Goal: Task Accomplishment & Management: Manage account settings

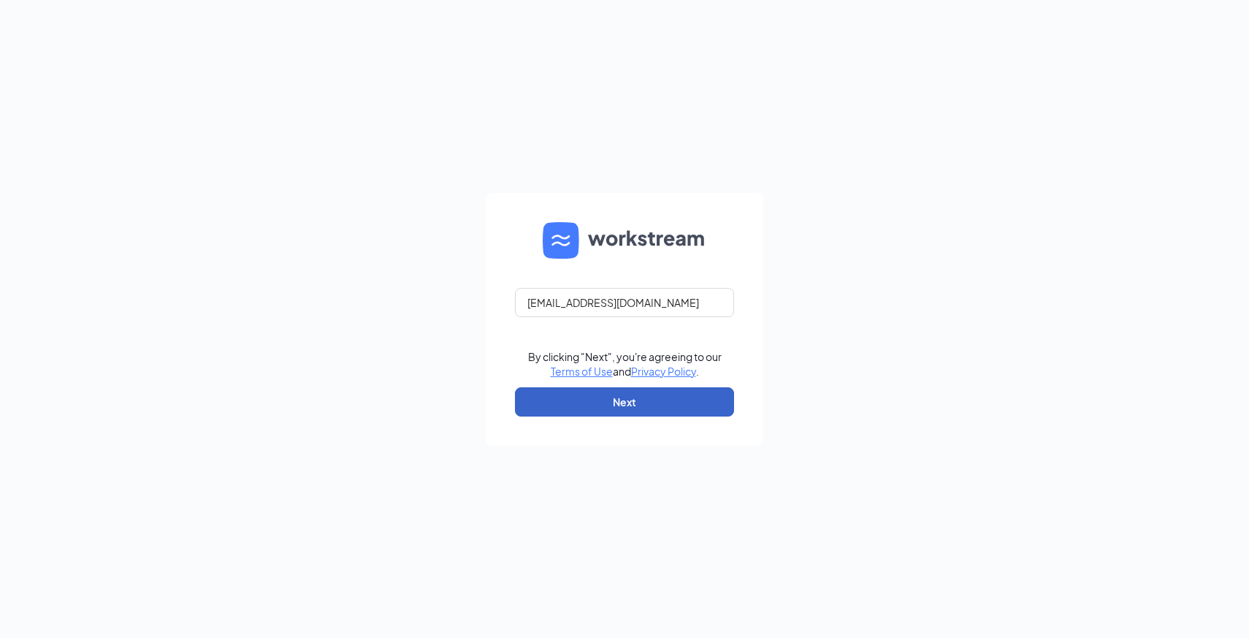
click at [656, 400] on button "Next" at bounding box center [624, 401] width 219 height 29
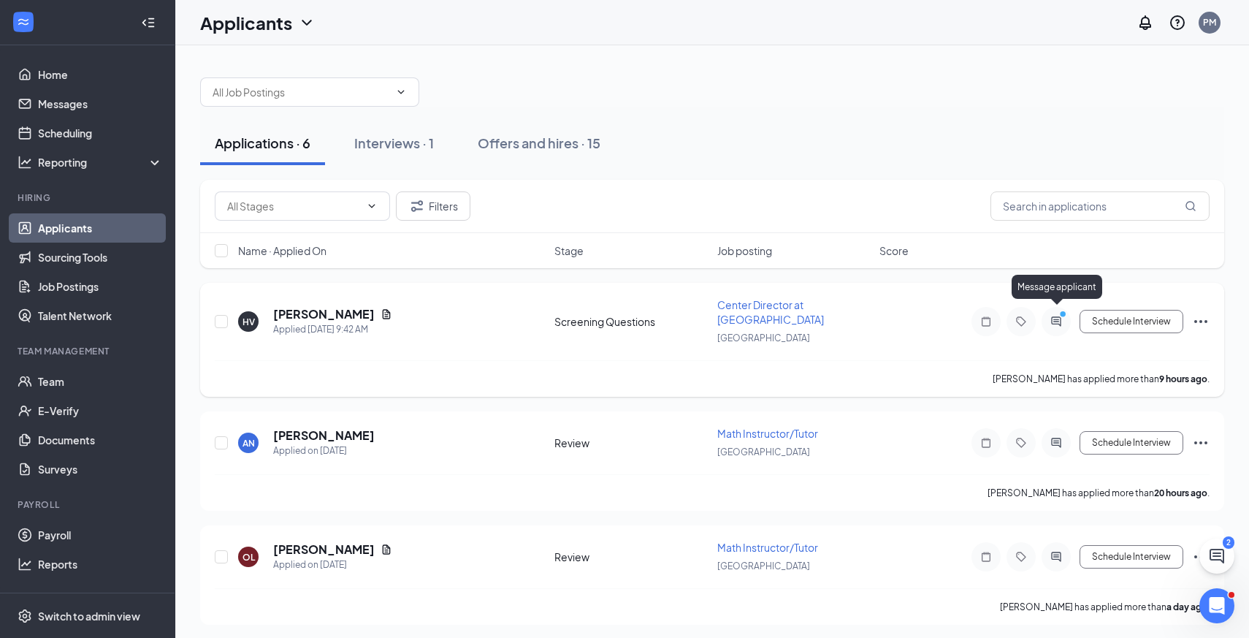
click at [1060, 316] on icon "ActiveChat" at bounding box center [1056, 322] width 18 height 12
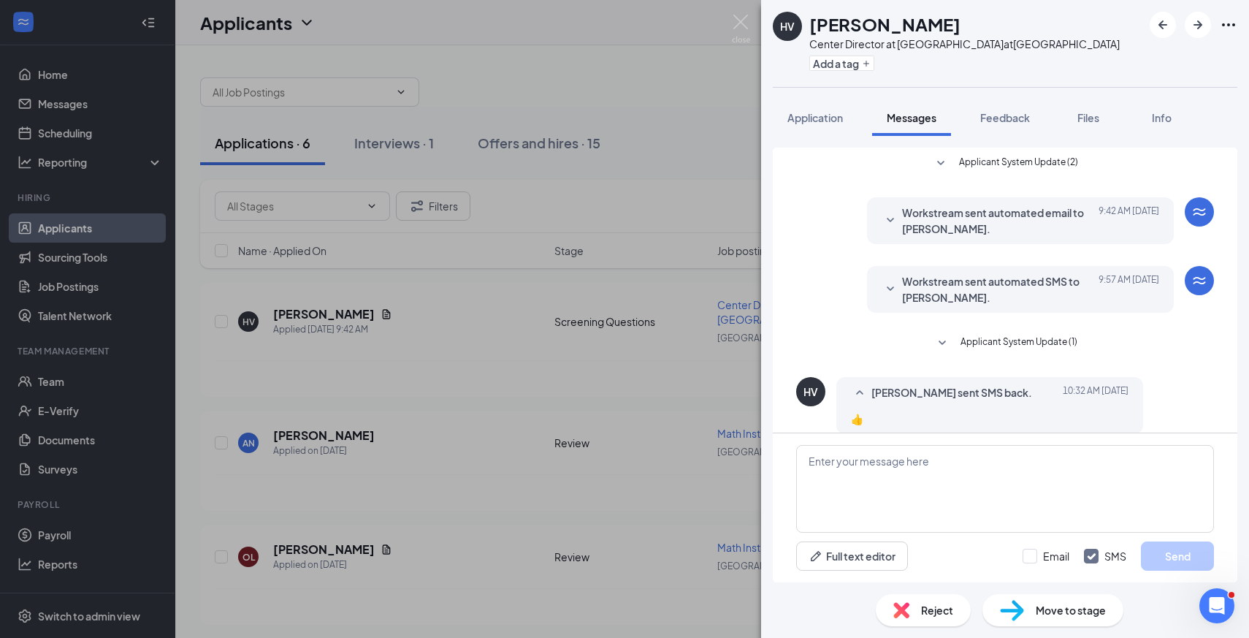
scroll to position [16, 0]
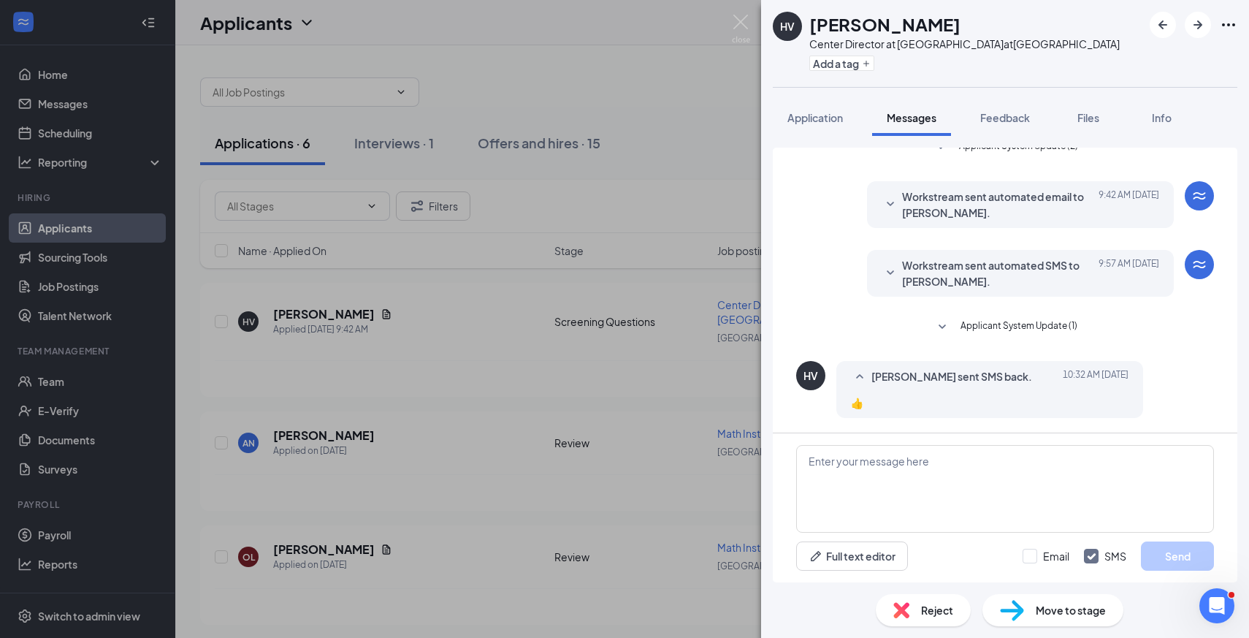
click at [590, 386] on div "HV [PERSON_NAME] Center Director at Mathnasium at [GEOGRAPHIC_DATA] Add a tag A…" at bounding box center [624, 319] width 1249 height 638
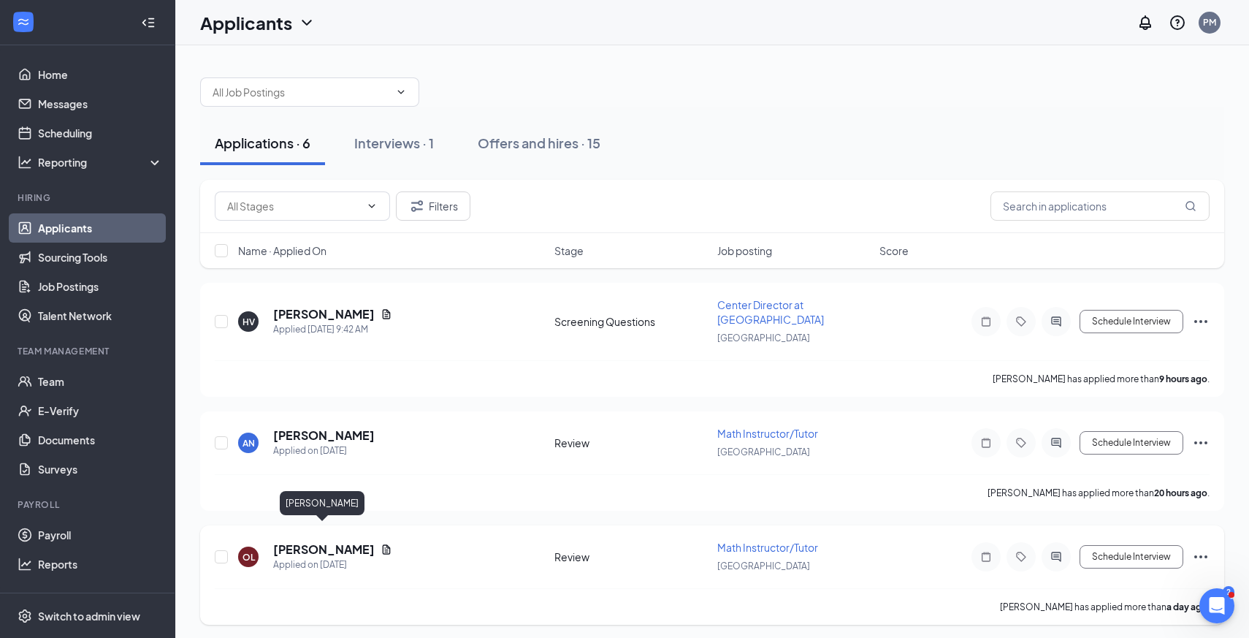
click at [333, 541] on h5 "[PERSON_NAME]" at bounding box center [324, 549] width 102 height 16
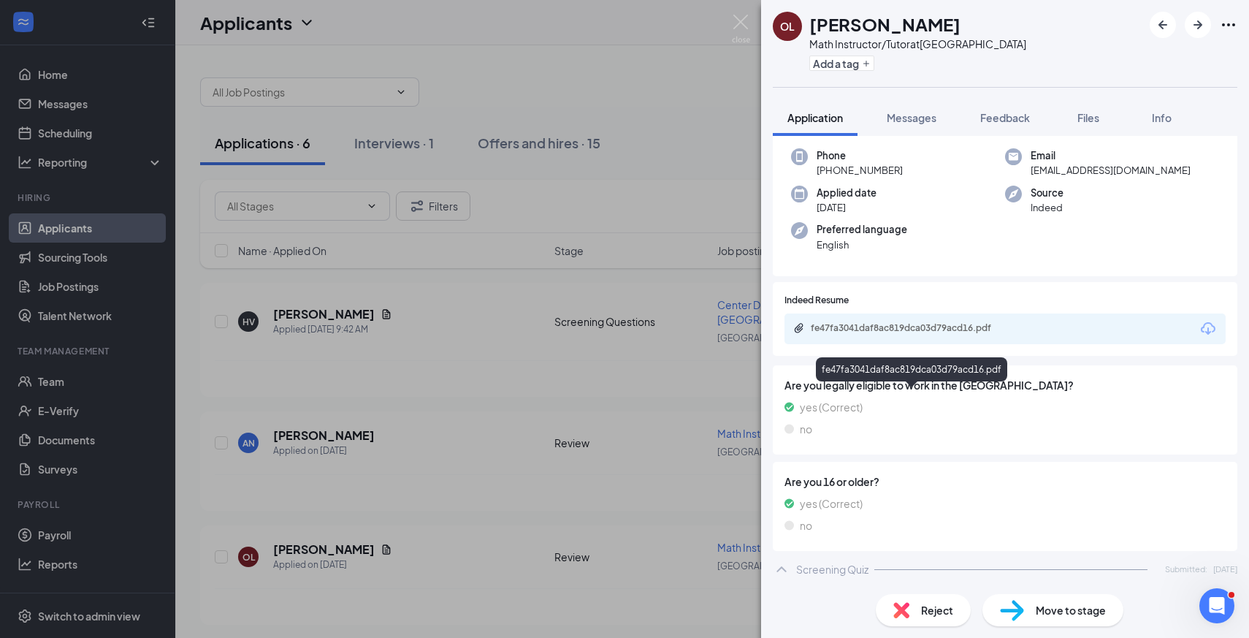
scroll to position [70, 0]
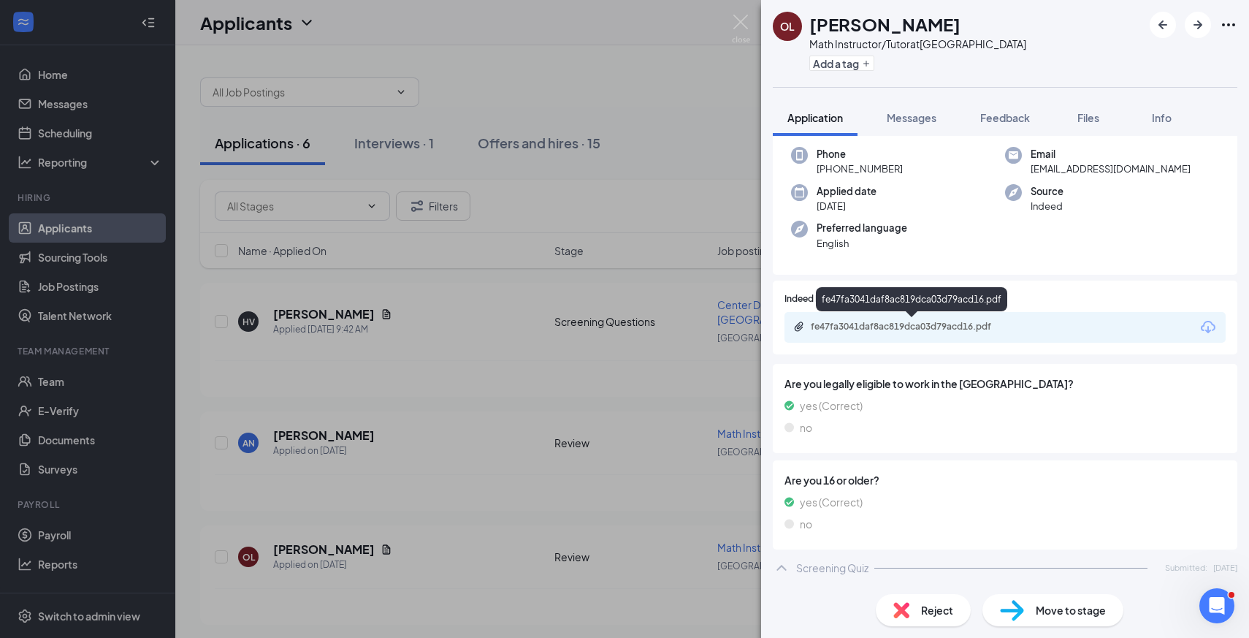
click at [933, 329] on div "fe47fa3041daf8ac819dca03d79acd16.pdf" at bounding box center [913, 327] width 204 height 12
click at [1231, 28] on icon "Ellipses" at bounding box center [1229, 25] width 18 height 18
click at [968, 99] on button "Feedback" at bounding box center [1004, 117] width 79 height 37
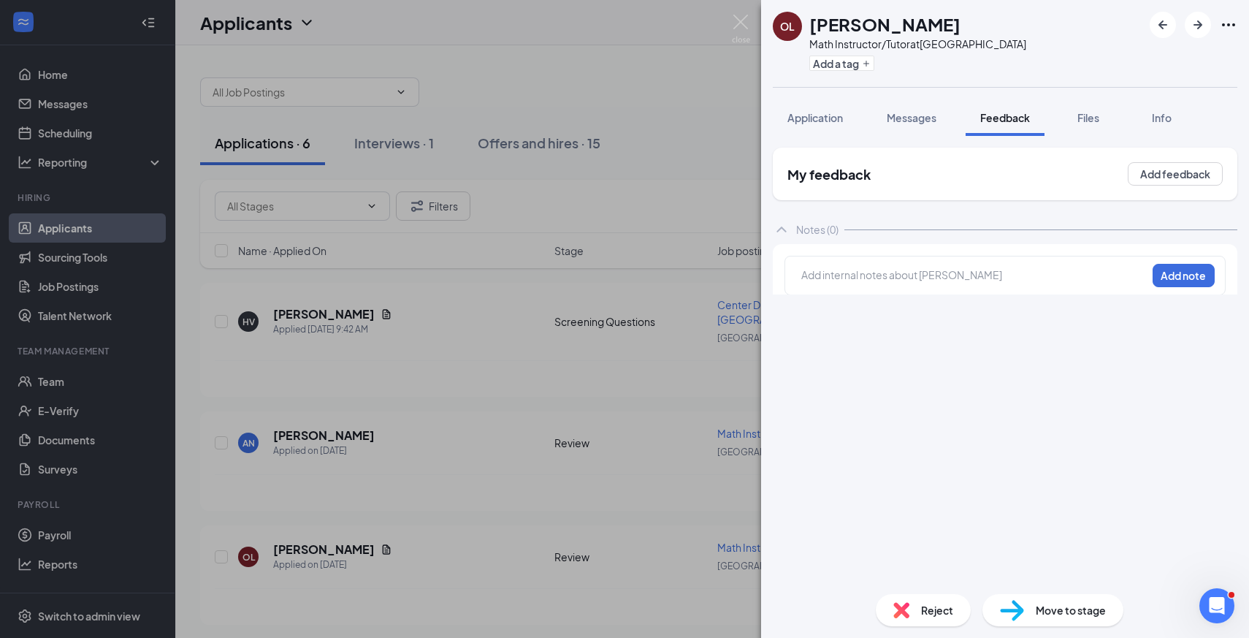
click at [565, 378] on div "OL Owen Libatique Math Instructor/Tutor at Fair Oaks Add a tag Application Mess…" at bounding box center [624, 319] width 1249 height 638
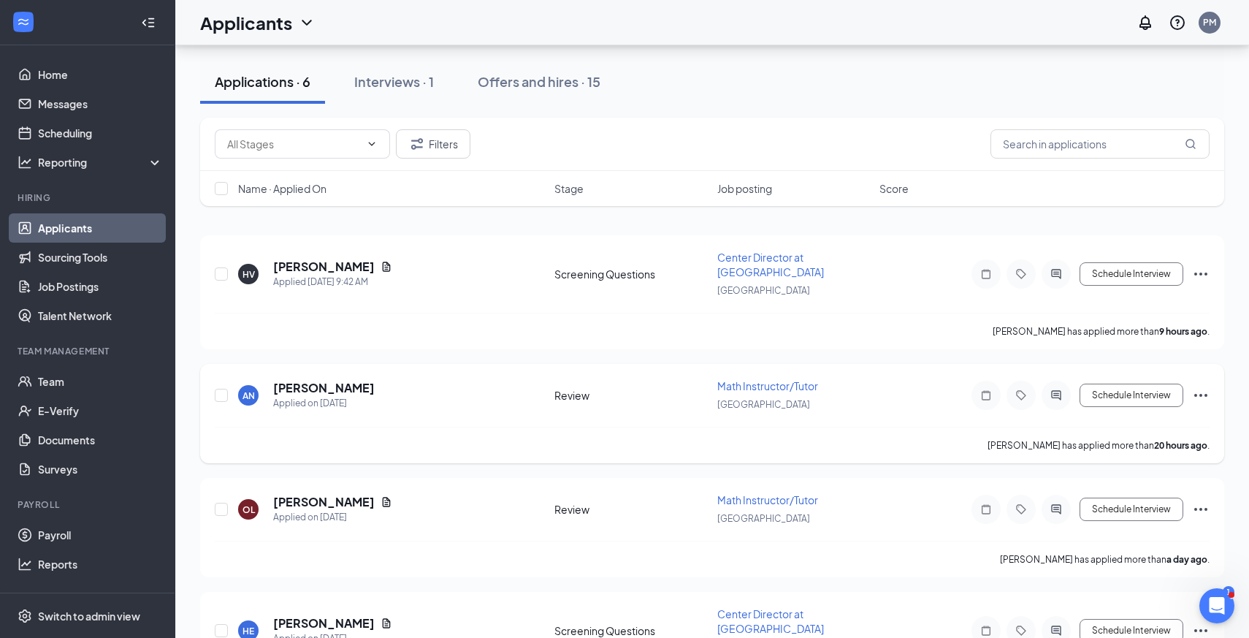
scroll to position [66, 0]
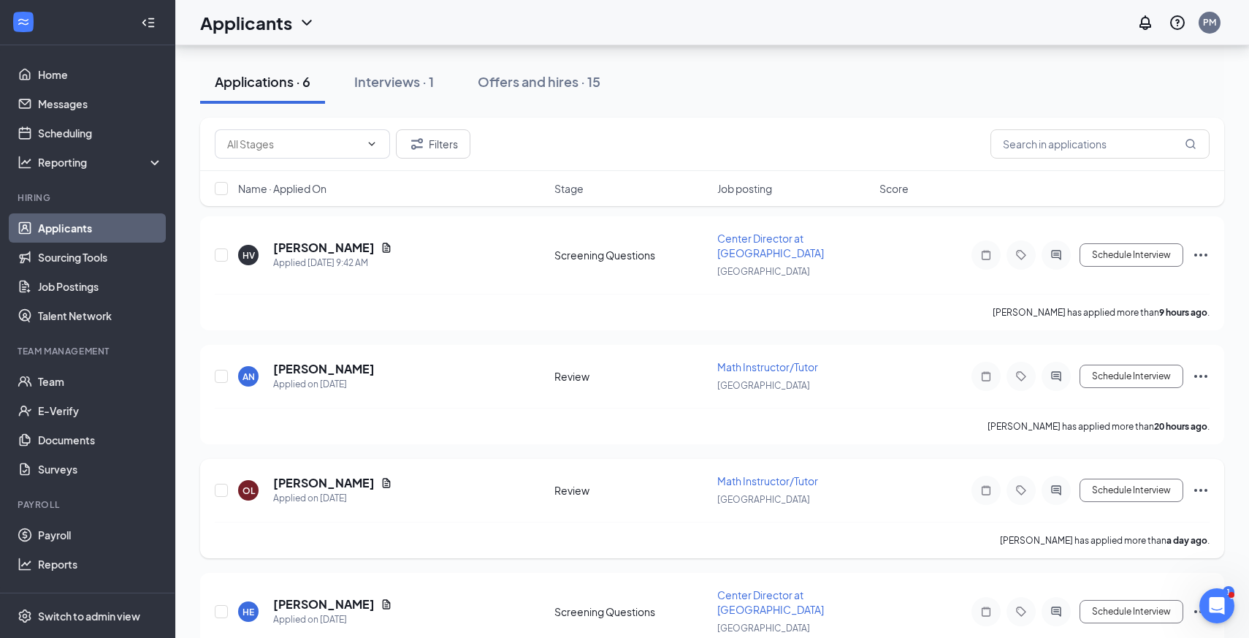
click at [1204, 481] on icon "Ellipses" at bounding box center [1201, 490] width 18 height 18
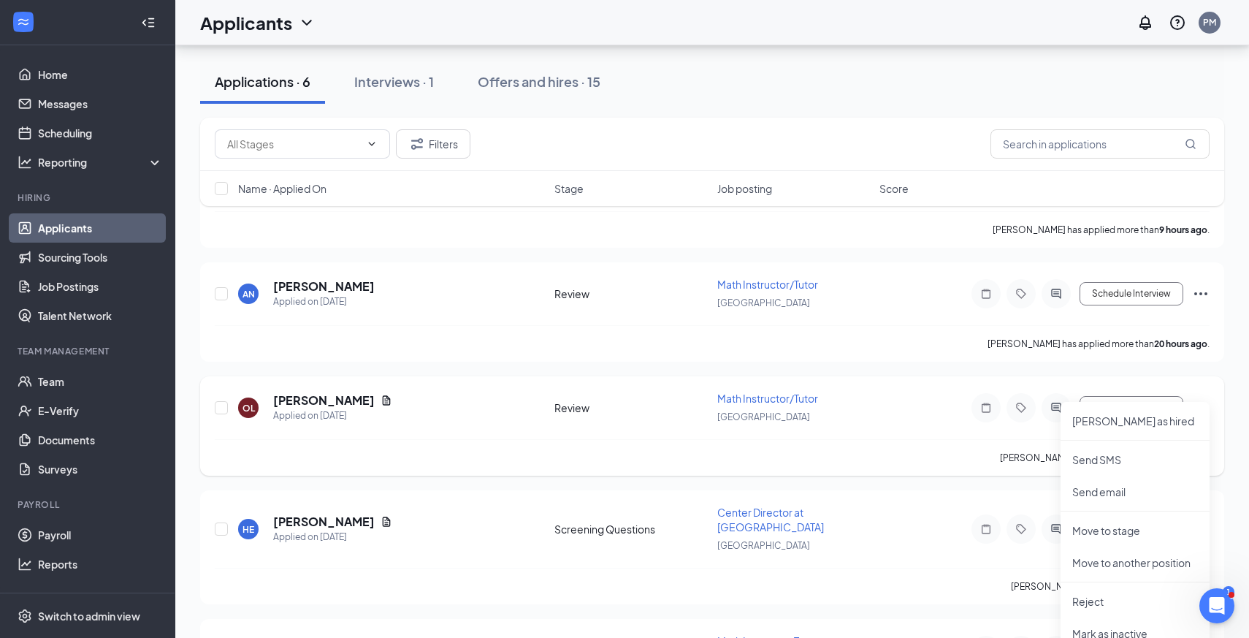
scroll to position [151, 0]
click at [1167, 531] on p "Move to stage" at bounding box center [1135, 528] width 126 height 15
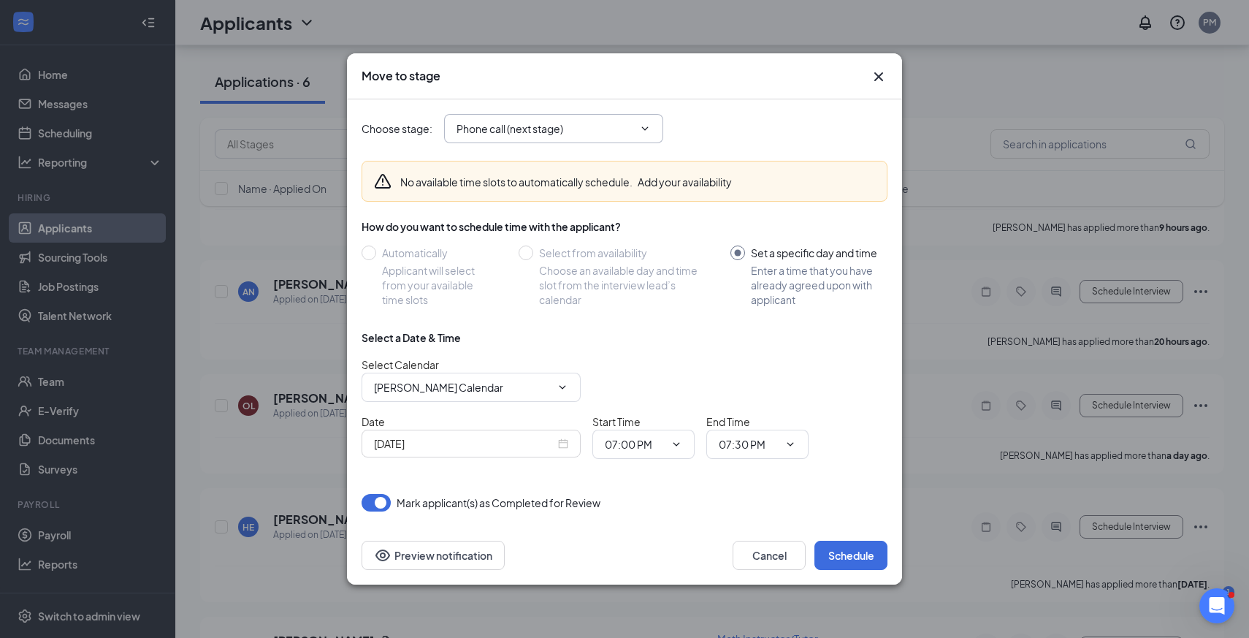
click at [589, 129] on input "Phone call (next stage)" at bounding box center [544, 129] width 177 height 16
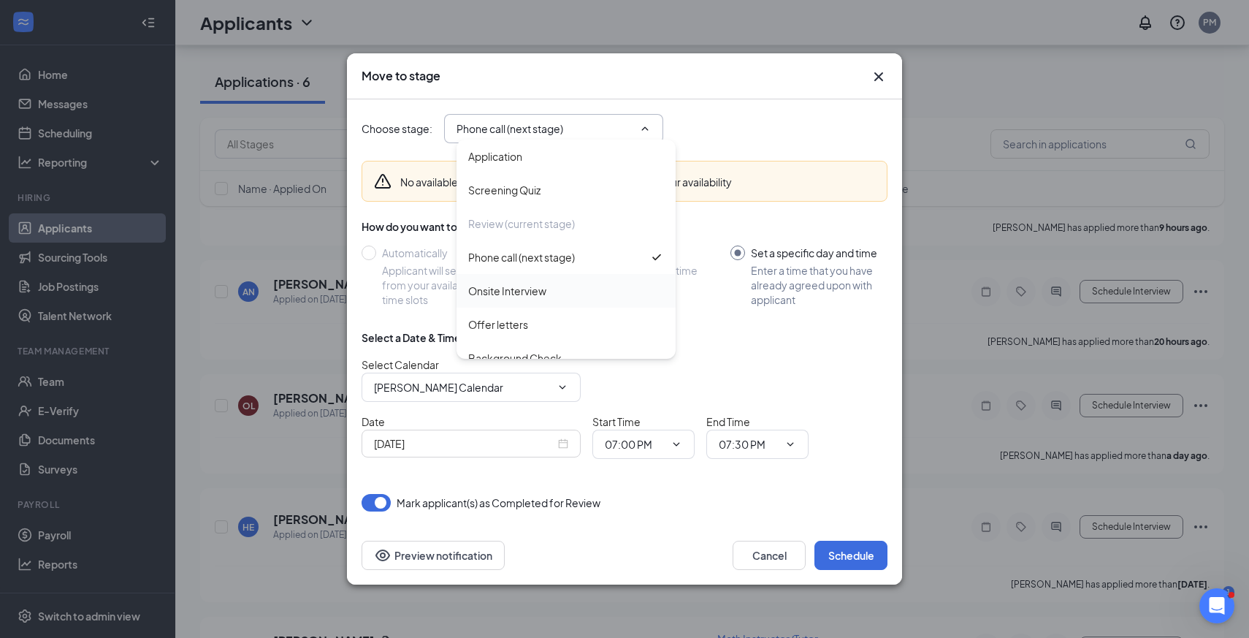
click at [583, 291] on div "Onsite Interview" at bounding box center [566, 291] width 196 height 16
type input "Onsite Interview"
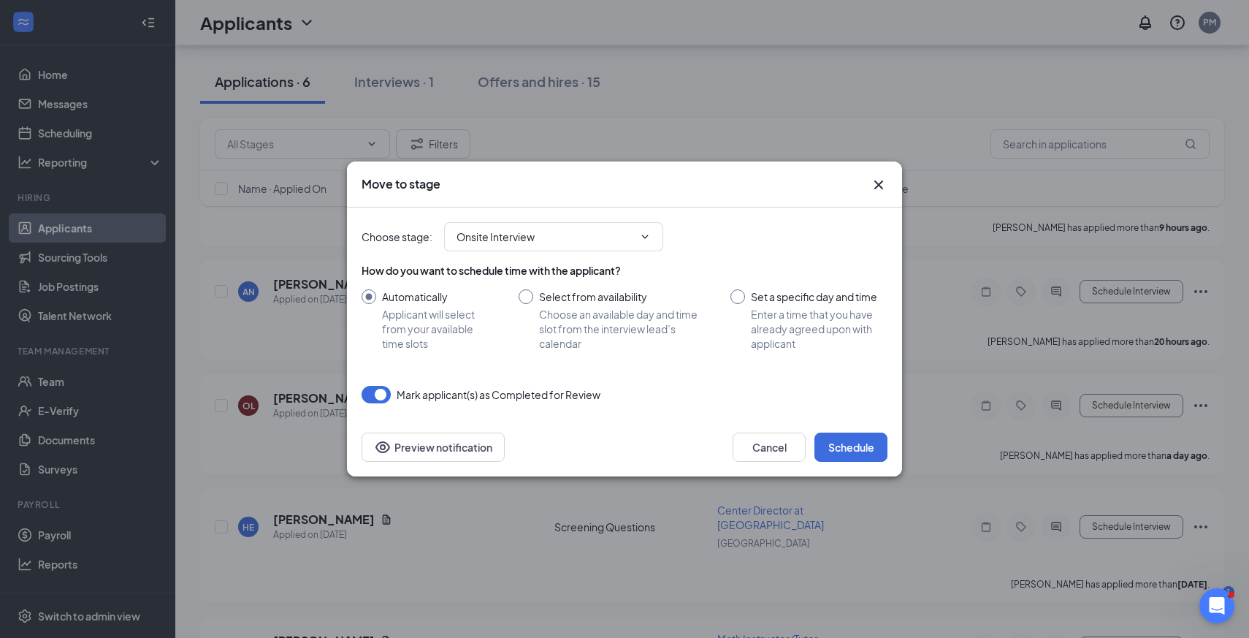
click at [737, 297] on input "Set a specific day and time Enter a time that you have already agreed upon with…" at bounding box center [808, 319] width 157 height 61
radio input "true"
radio input "false"
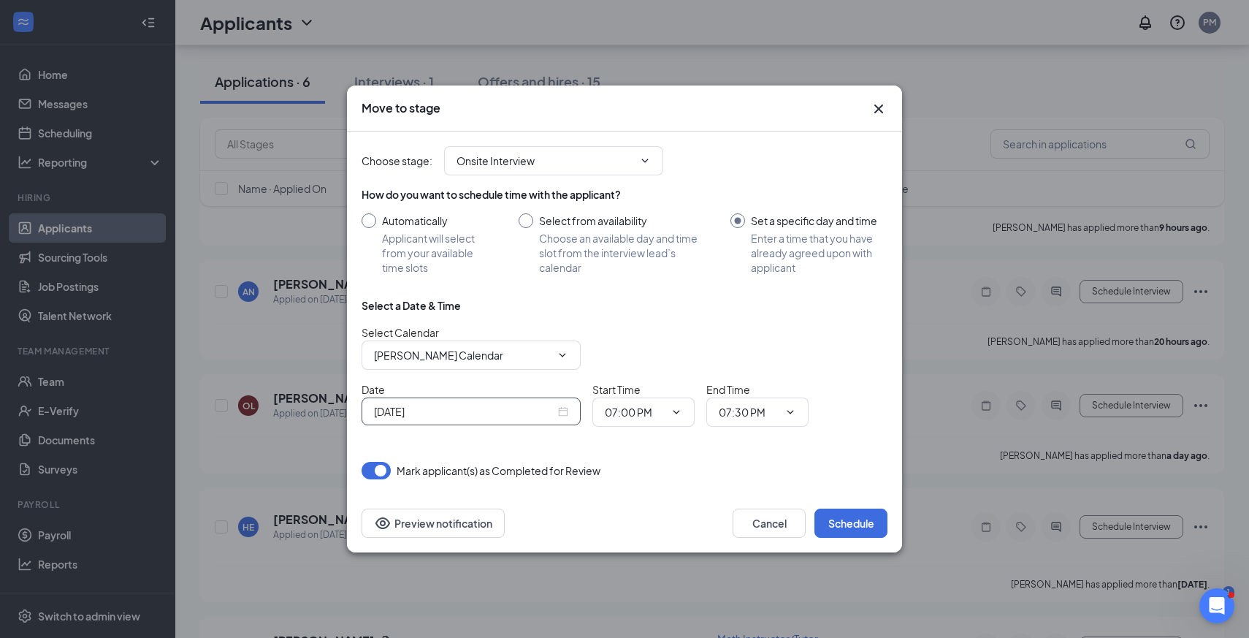
click at [567, 415] on div "Sep 15, 2025" at bounding box center [471, 411] width 194 height 16
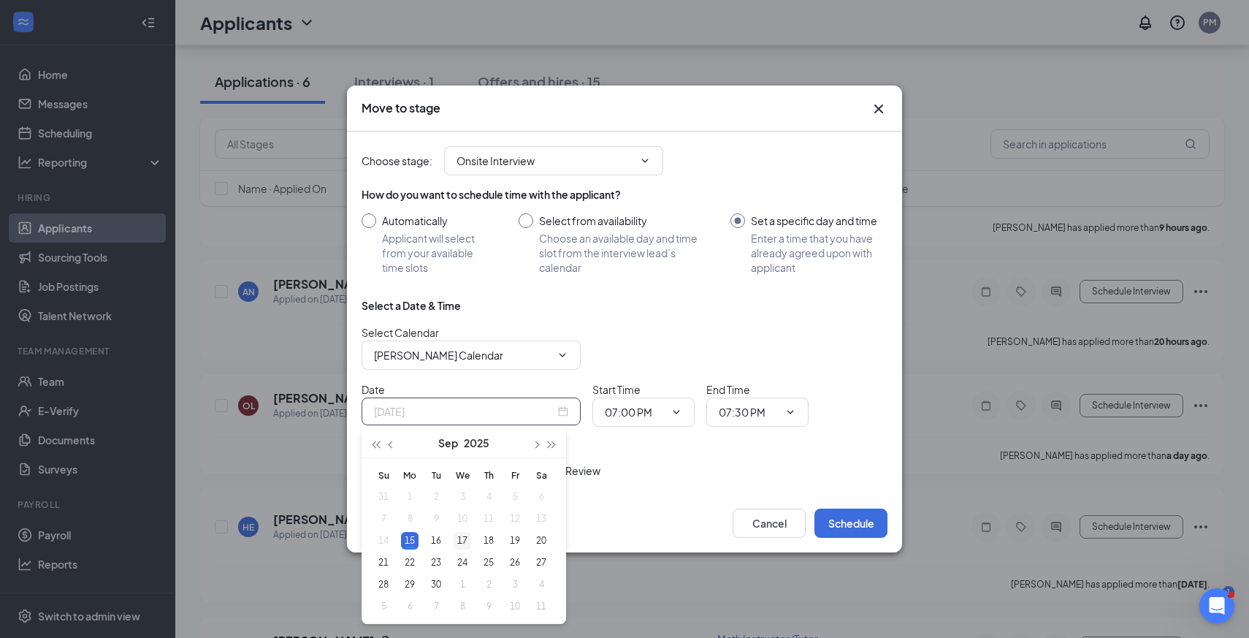
type input "Sep 17, 2025"
click at [466, 540] on div "17" at bounding box center [463, 541] width 18 height 18
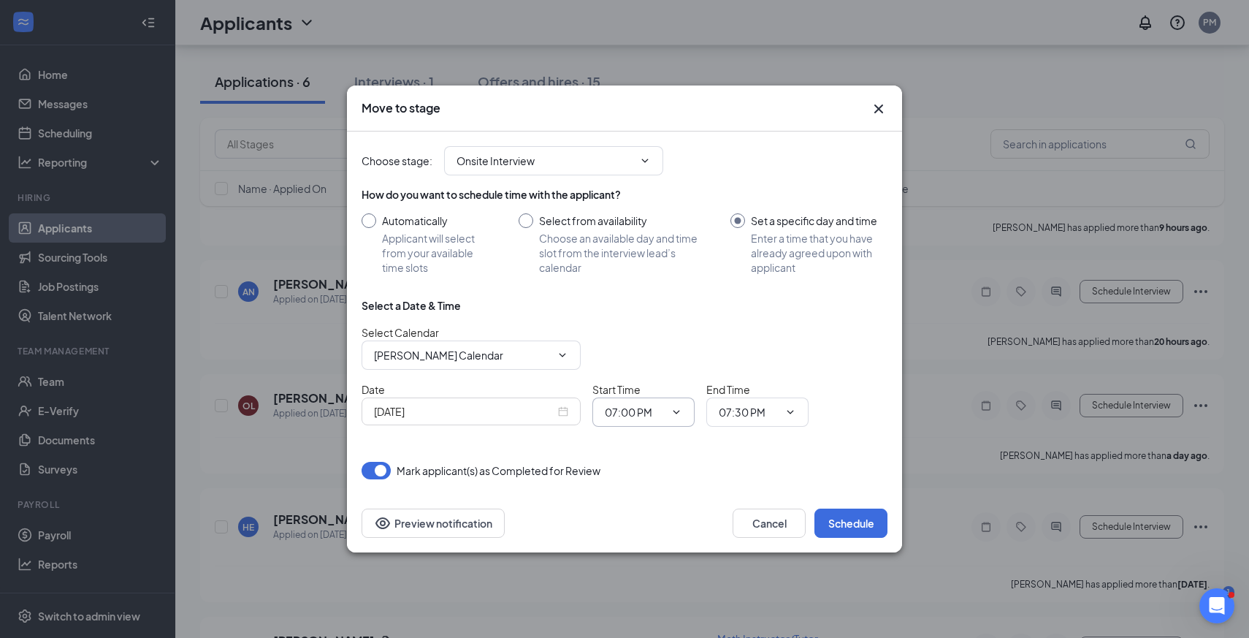
click at [629, 412] on input "07:00 PM" at bounding box center [635, 412] width 60 height 16
click at [636, 353] on div "05:30 PM" at bounding box center [637, 355] width 43 height 16
type input "05:30 PM"
click at [751, 421] on span "07:30 PM" at bounding box center [757, 411] width 102 height 29
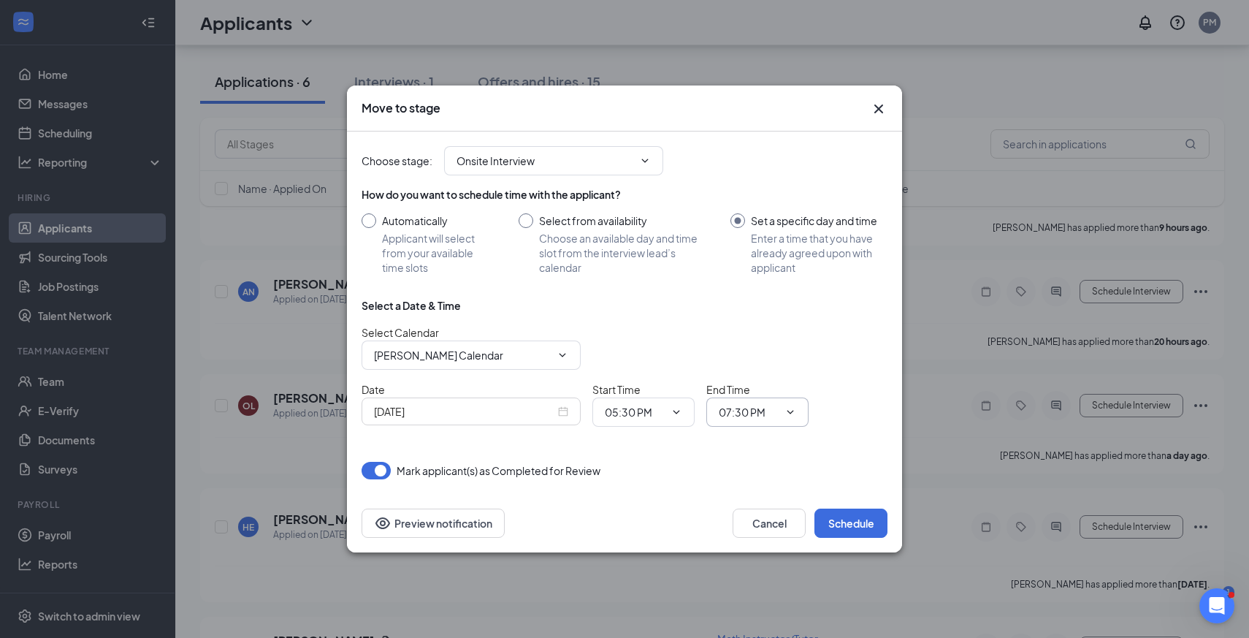
click at [743, 416] on input "07:30 PM" at bounding box center [749, 412] width 60 height 16
click at [753, 346] on div "07:00 PM" at bounding box center [751, 341] width 43 height 16
type input "07:00 PM"
click at [835, 477] on div "Mark applicant(s) as Completed for Review" at bounding box center [625, 471] width 526 height 18
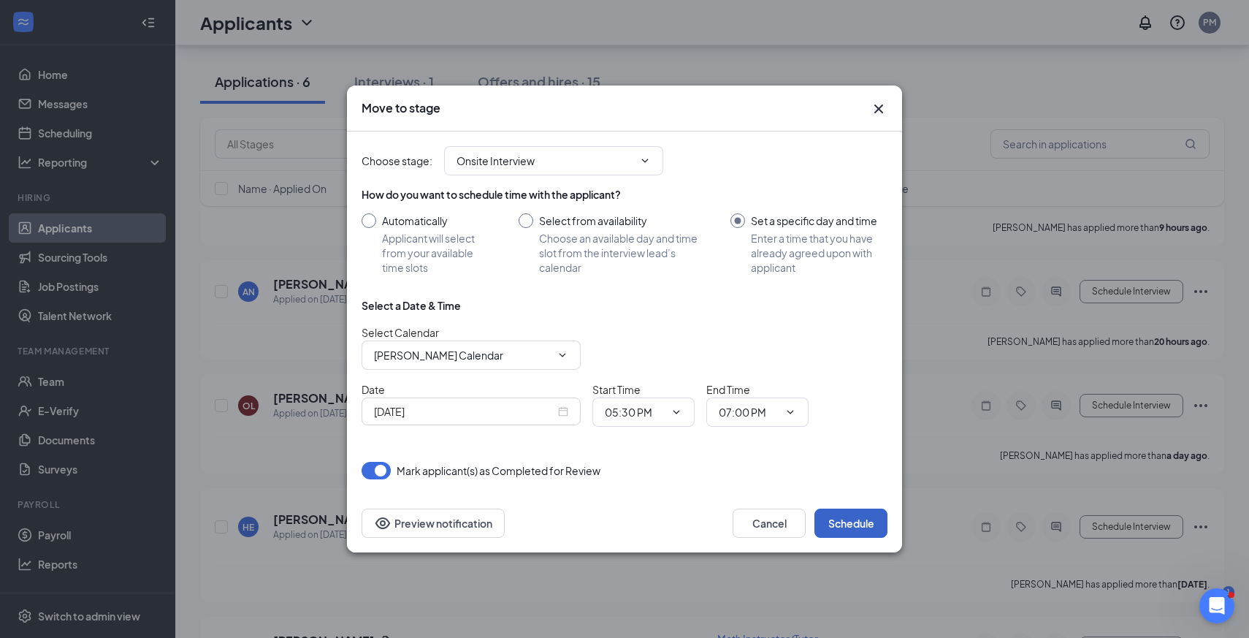
click at [847, 526] on button "Schedule" at bounding box center [850, 522] width 73 height 29
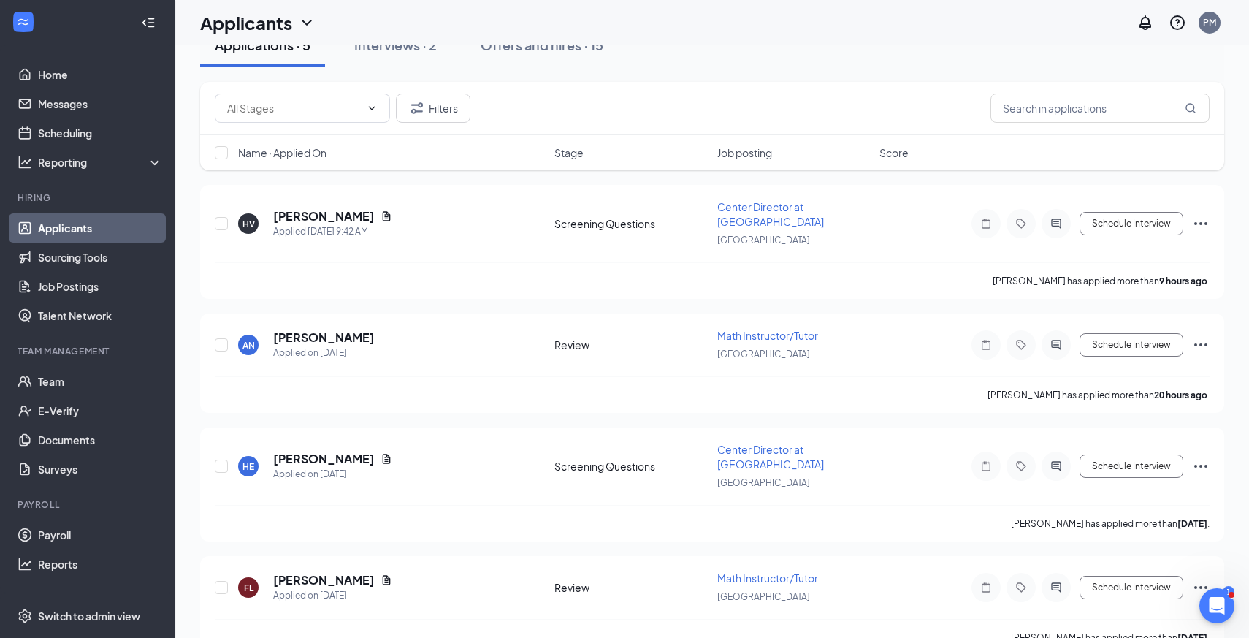
scroll to position [0, 0]
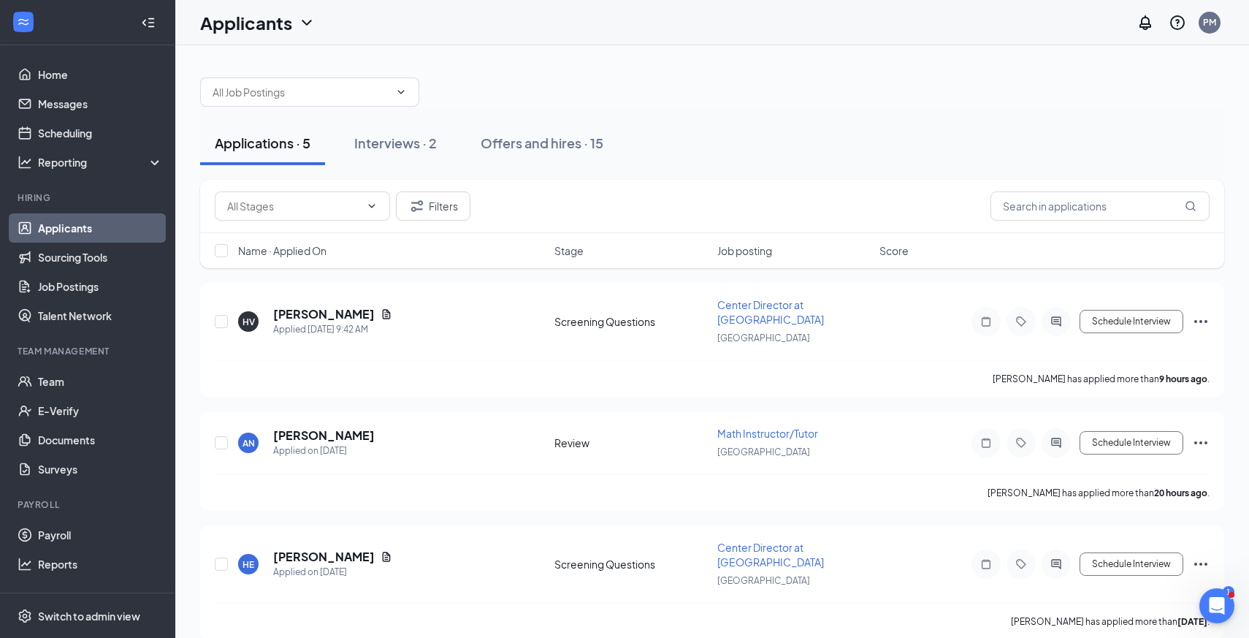
click at [772, 151] on div "Applications · 5 Interviews · 2 Offers and hires · 15" at bounding box center [712, 143] width 1024 height 44
